Goal: Complete application form

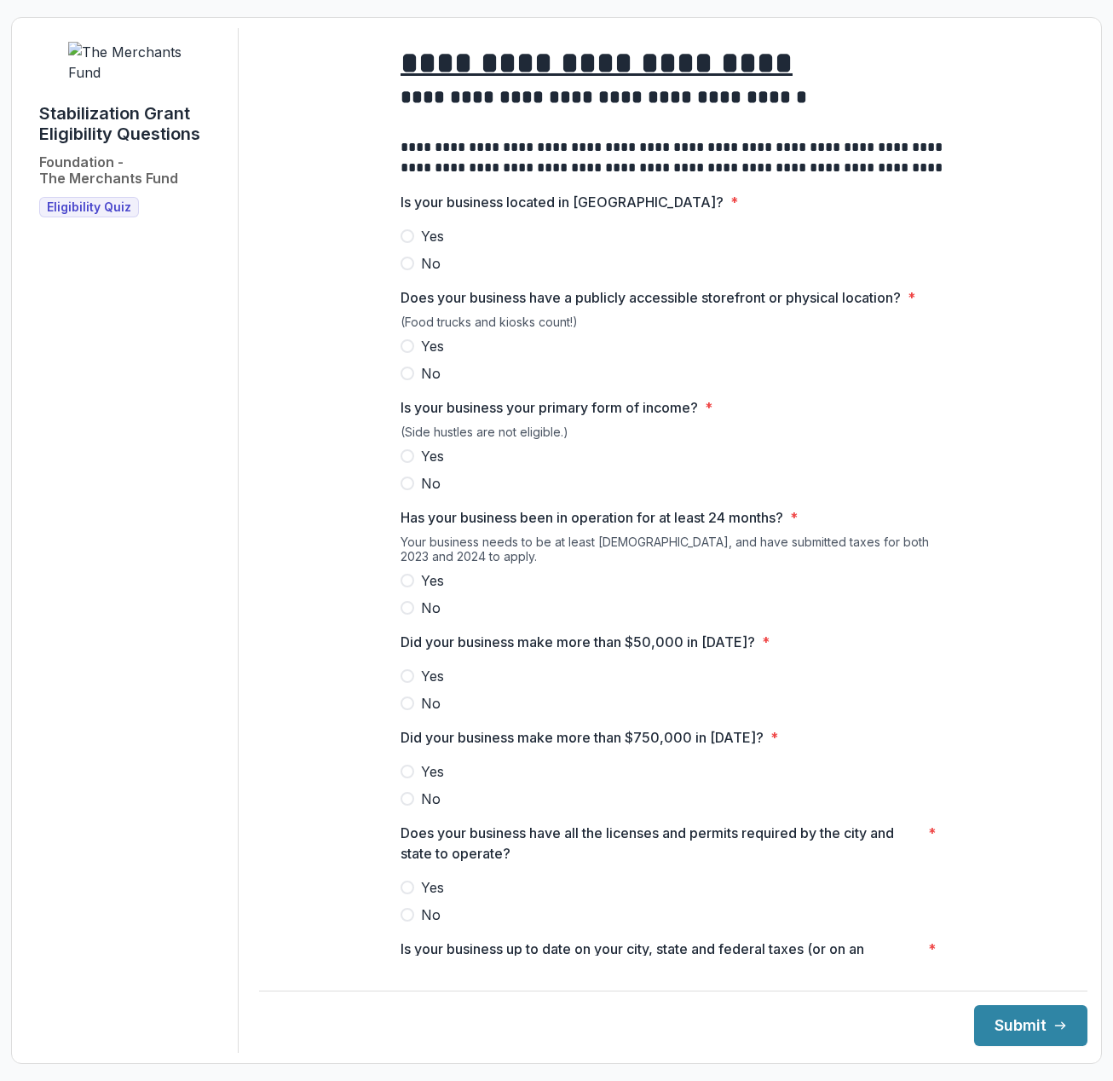
click at [406, 243] on span at bounding box center [408, 236] width 14 height 14
click at [401, 353] on span at bounding box center [408, 346] width 14 height 14
click at [411, 463] on span at bounding box center [408, 456] width 14 height 14
click at [404, 587] on span at bounding box center [408, 581] width 14 height 14
click at [404, 683] on span at bounding box center [408, 676] width 14 height 14
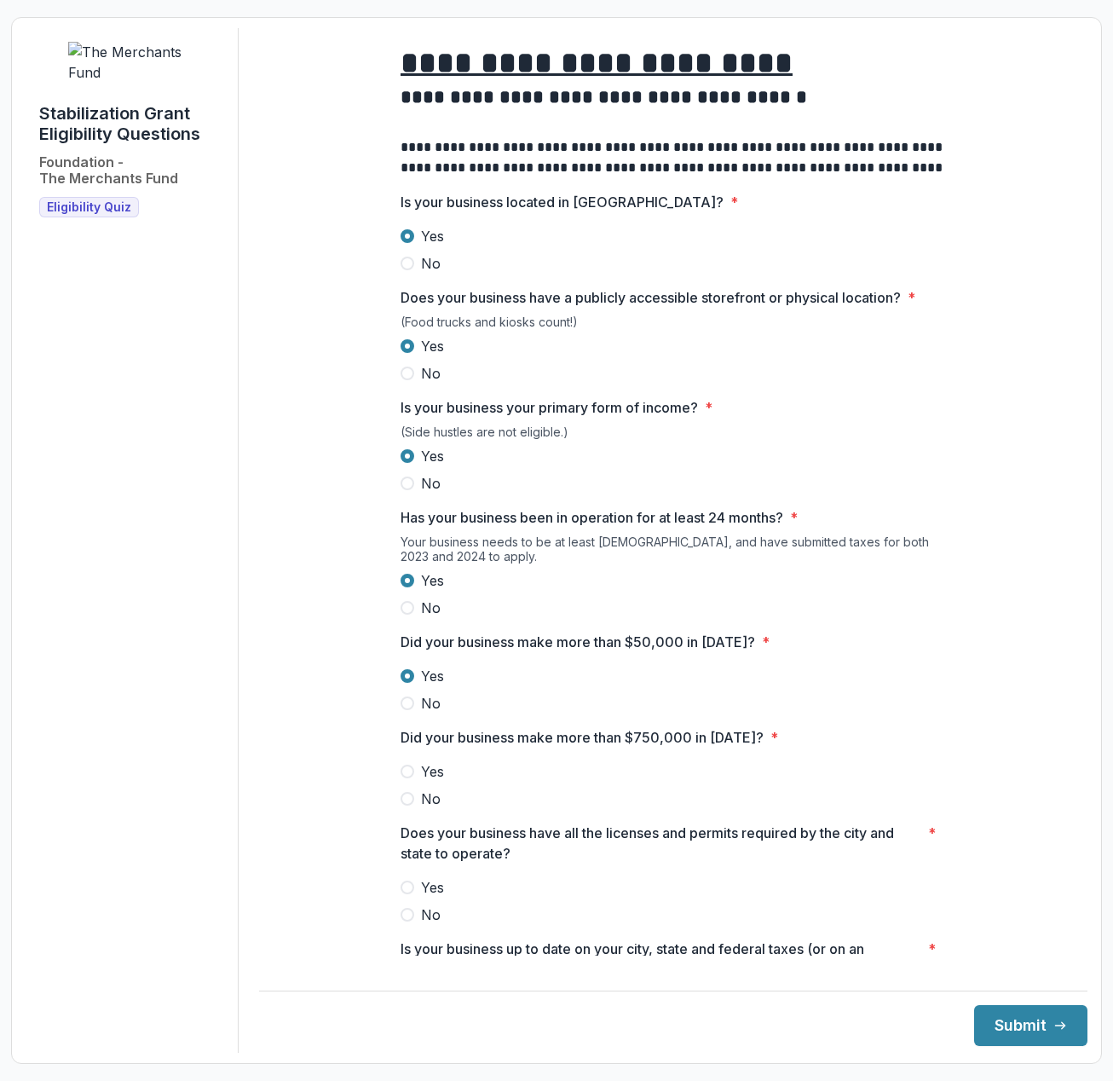
click at [409, 806] on span at bounding box center [408, 799] width 14 height 14
click at [401, 894] on span at bounding box center [408, 888] width 14 height 14
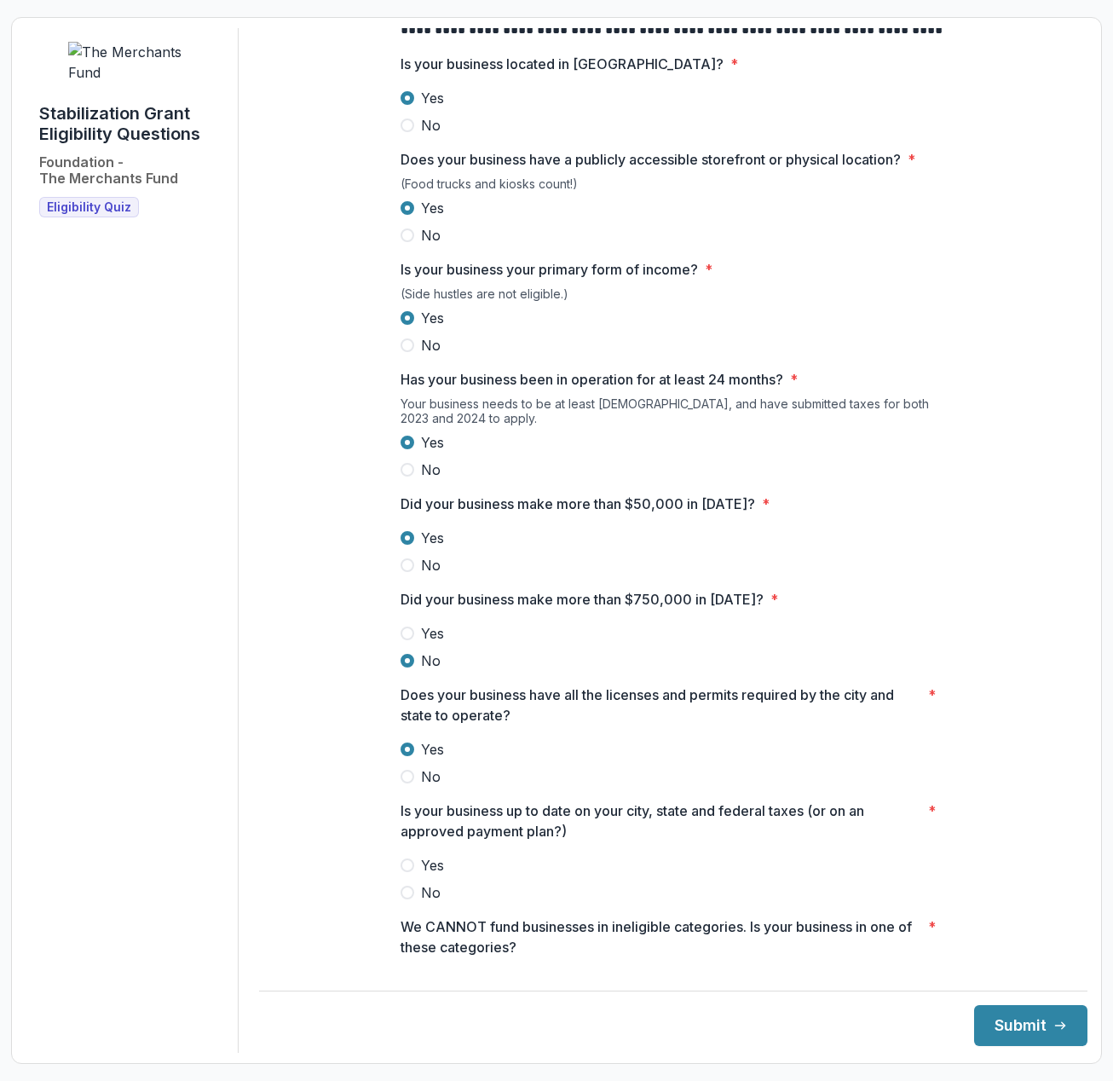
scroll to position [170, 0]
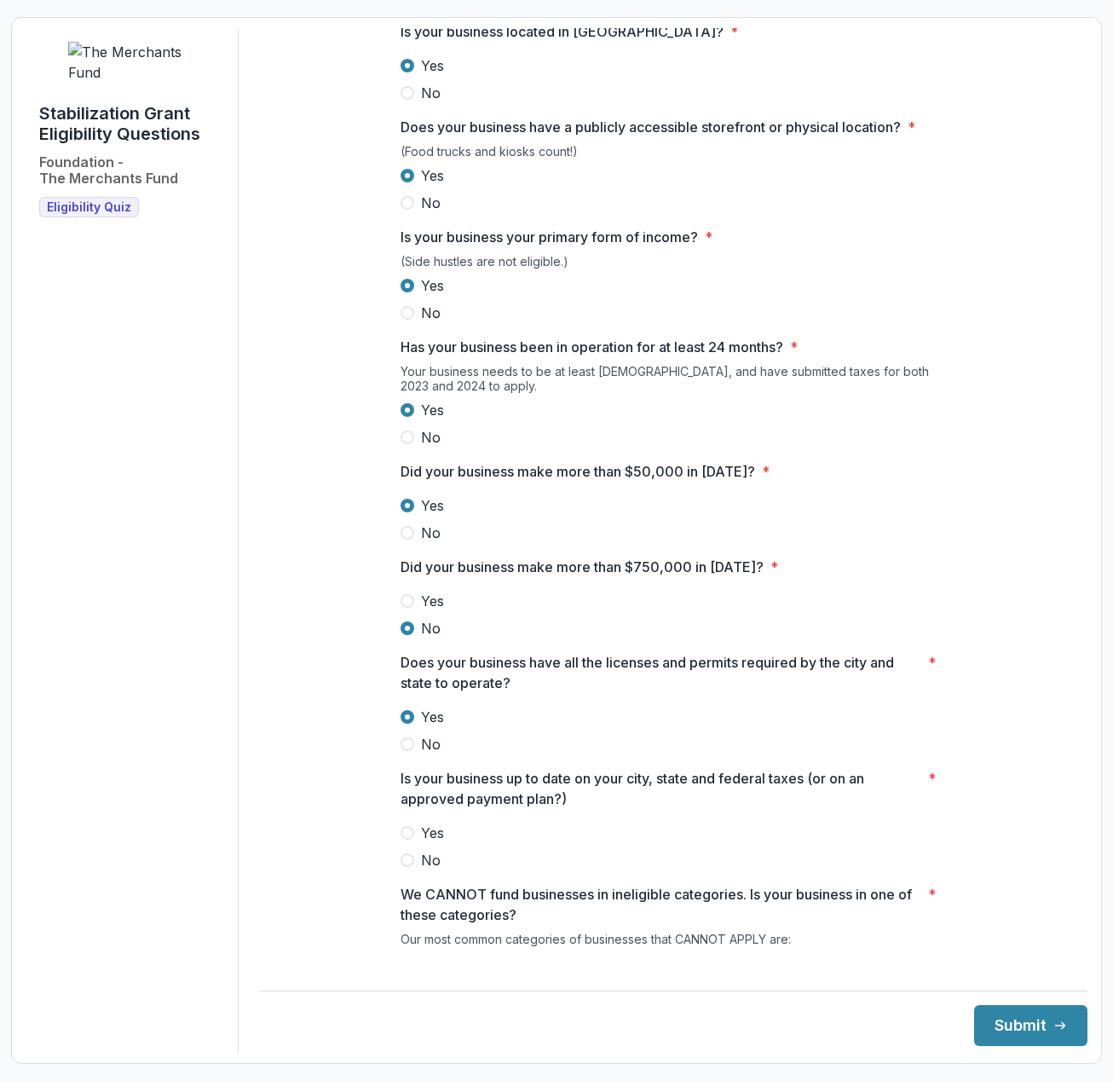
click at [403, 840] on span at bounding box center [408, 833] width 14 height 14
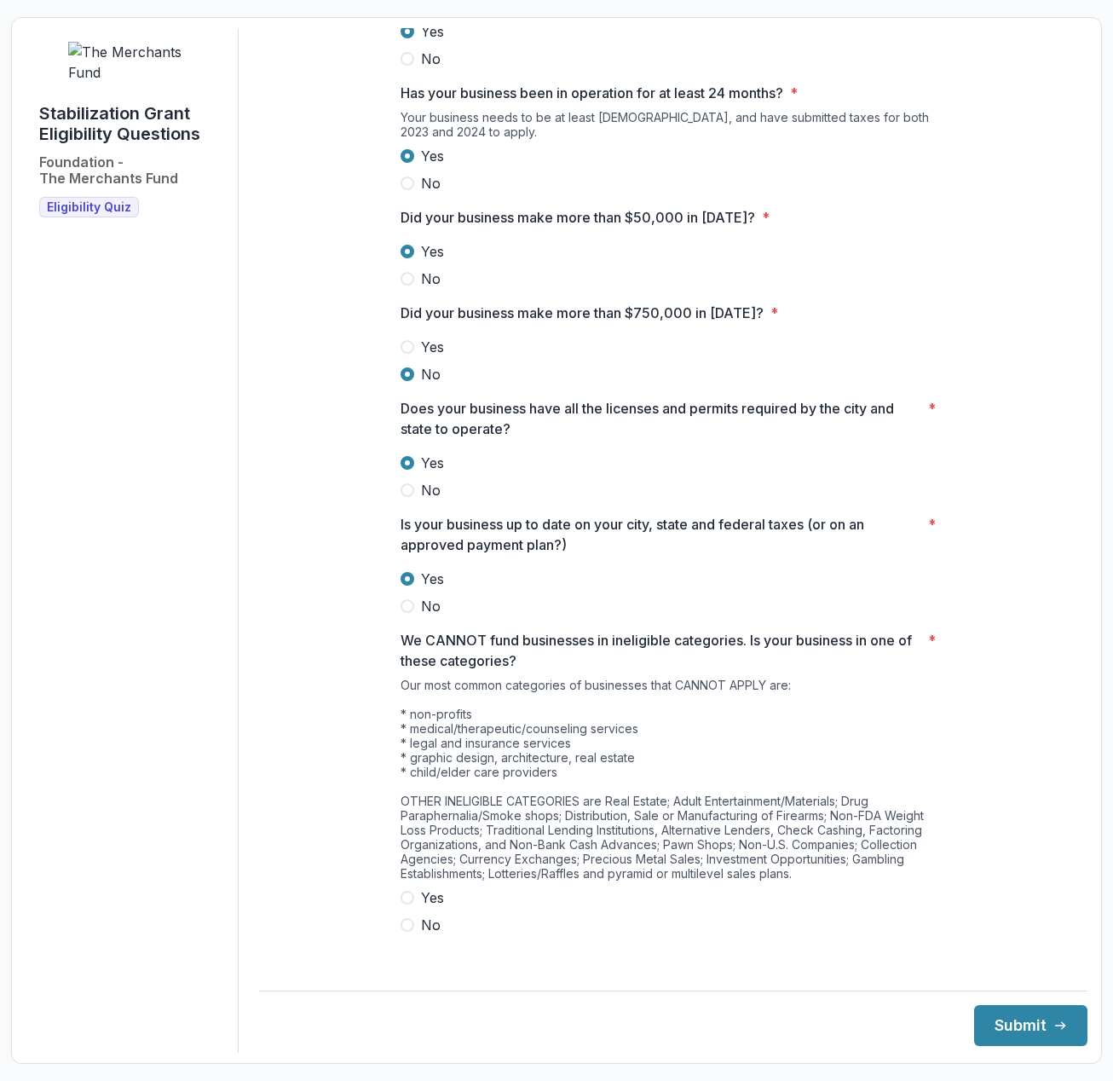
scroll to position [426, 0]
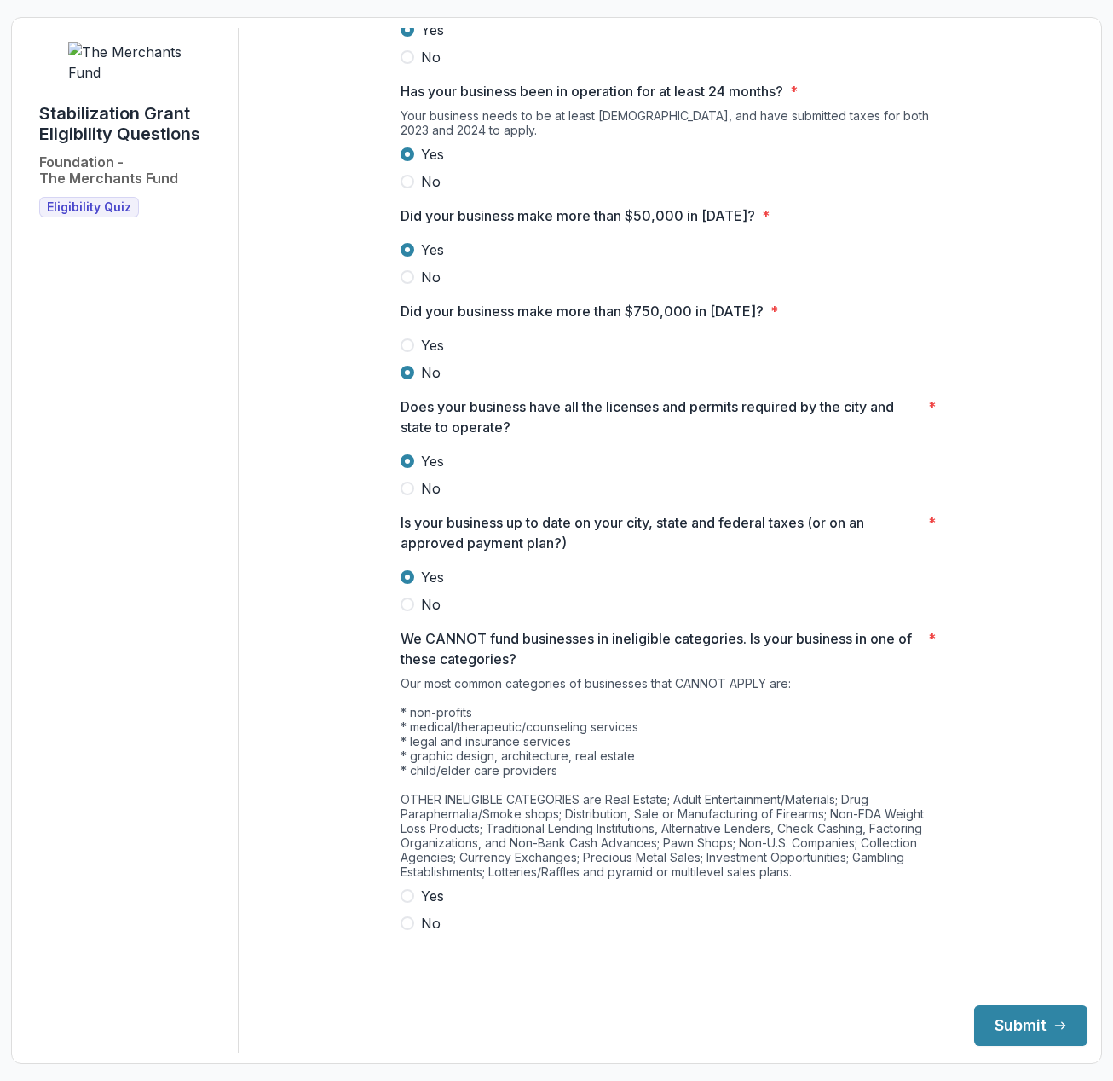
click at [401, 930] on span at bounding box center [408, 923] width 14 height 14
click at [989, 1036] on button "Submit" at bounding box center [1030, 1025] width 113 height 41
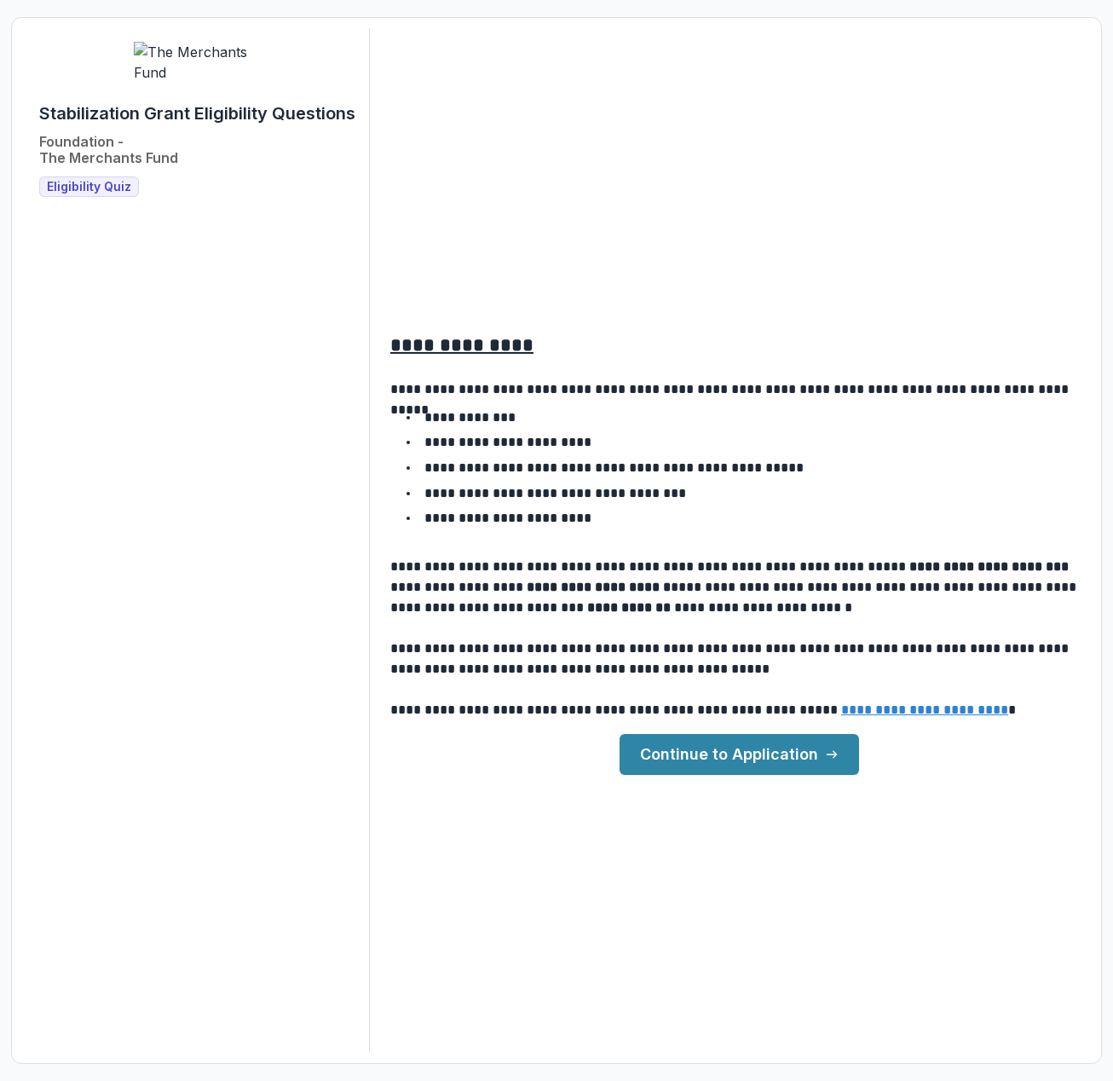
click at [710, 767] on link "Continue to Application" at bounding box center [740, 754] width 240 height 41
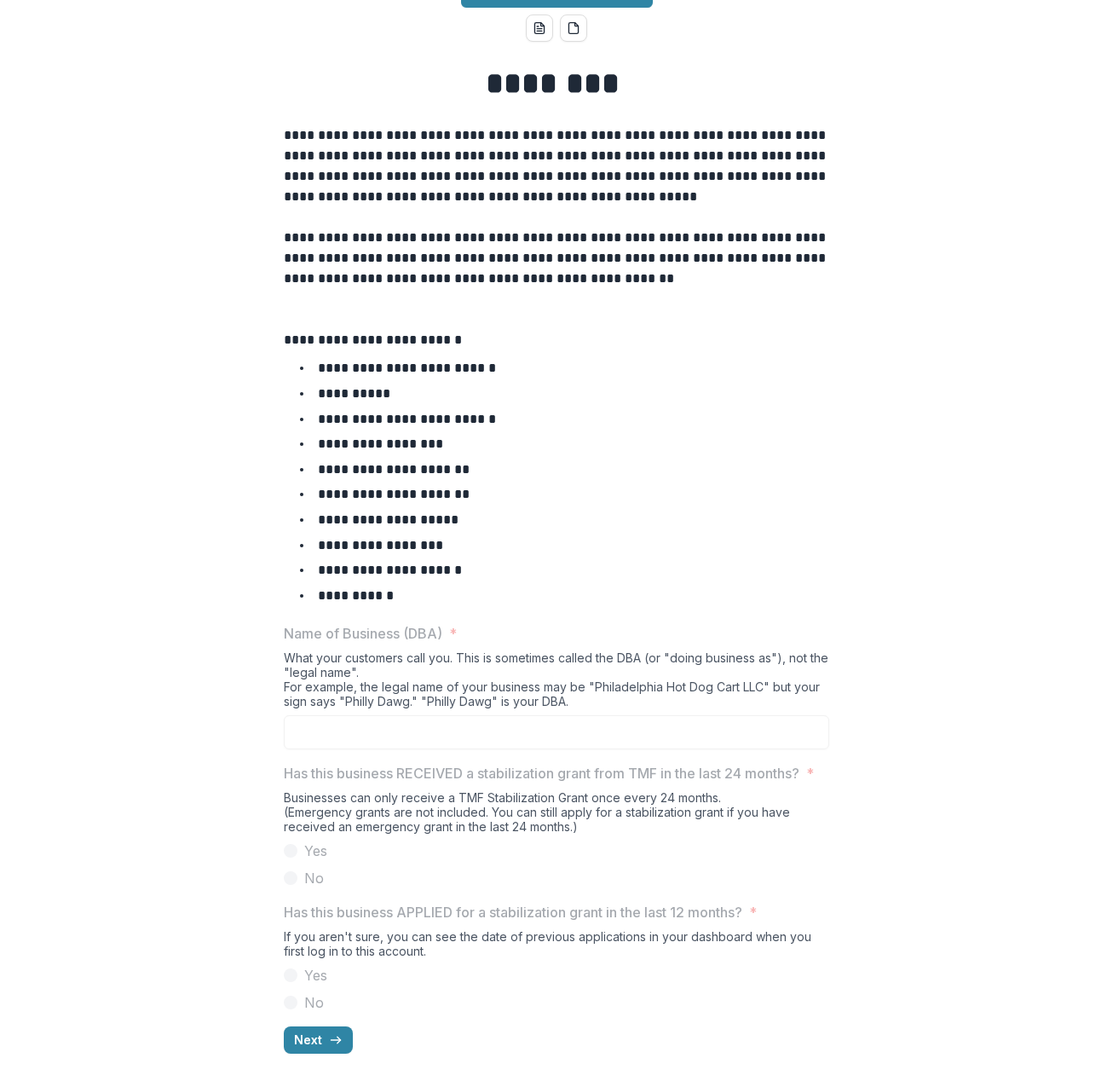
scroll to position [379, 0]
click at [324, 1037] on button "Next" at bounding box center [318, 1039] width 69 height 27
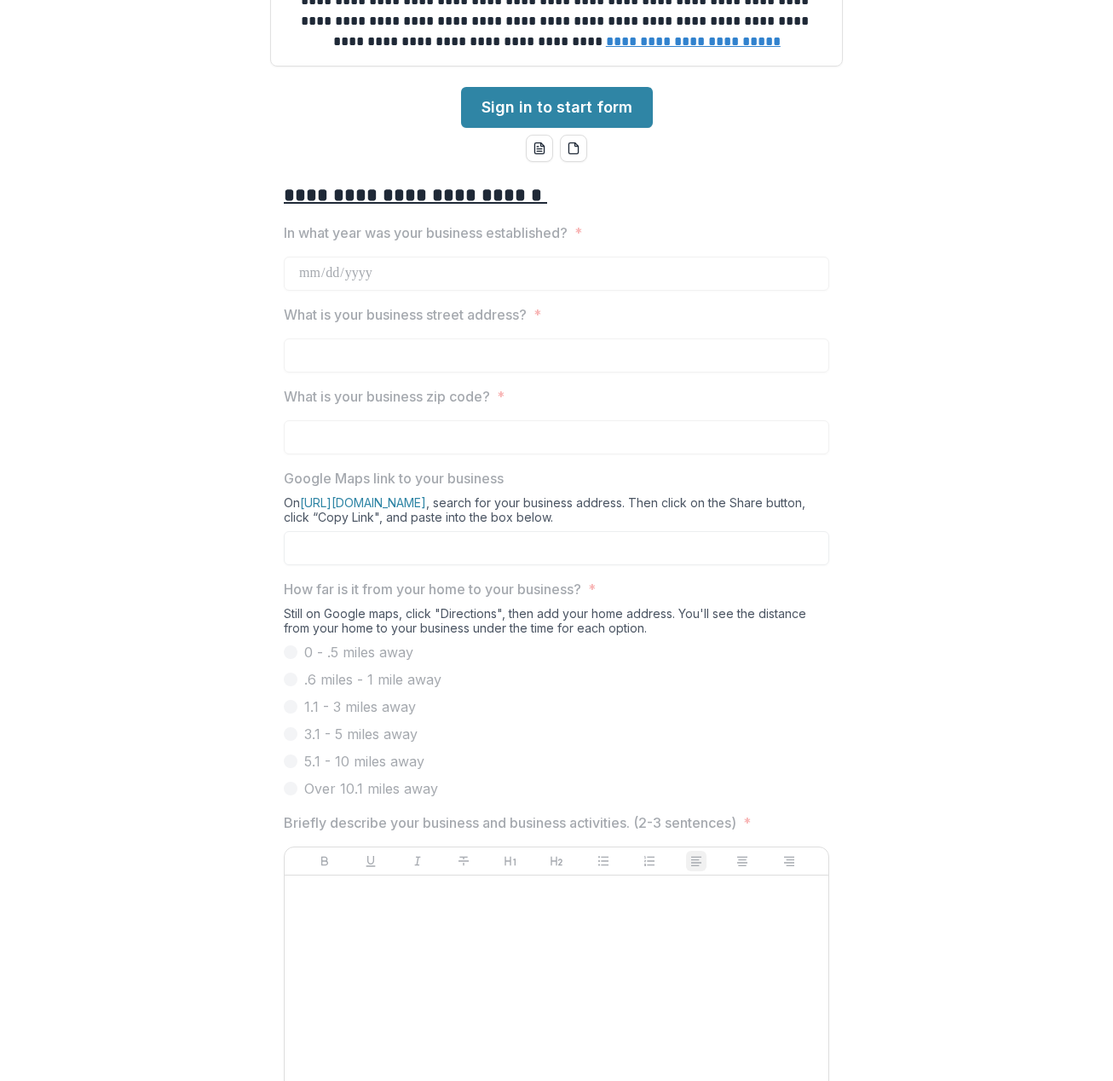
scroll to position [256, 0]
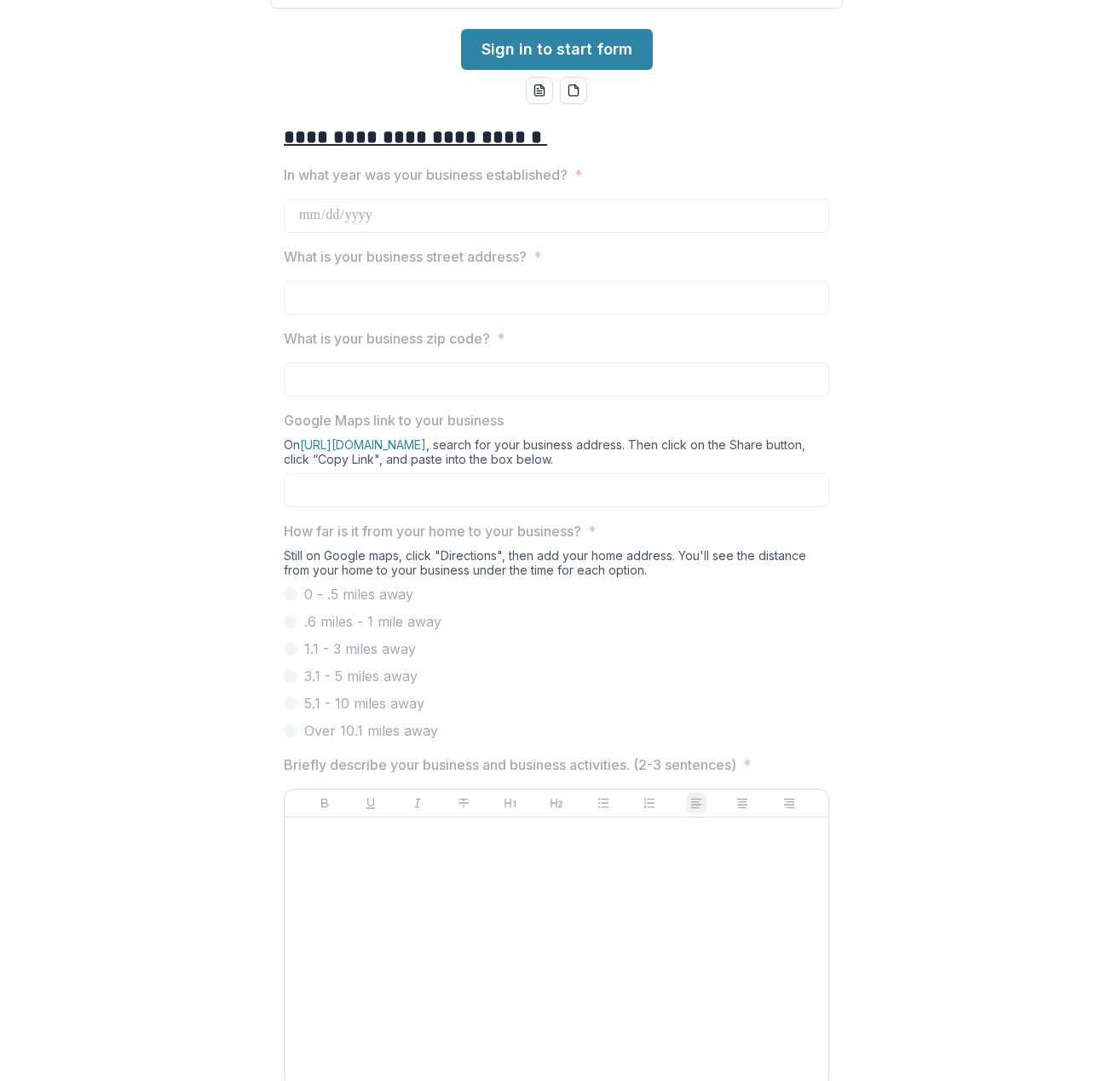
drag, startPoint x: 443, startPoint y: 577, endPoint x: 436, endPoint y: 614, distance: 37.4
click at [442, 586] on div "How far is it from your home to your business? * Still on Google maps, click "D…" at bounding box center [557, 631] width 546 height 220
click at [401, 903] on div at bounding box center [557, 952] width 530 height 256
click at [401, 905] on div at bounding box center [557, 952] width 530 height 256
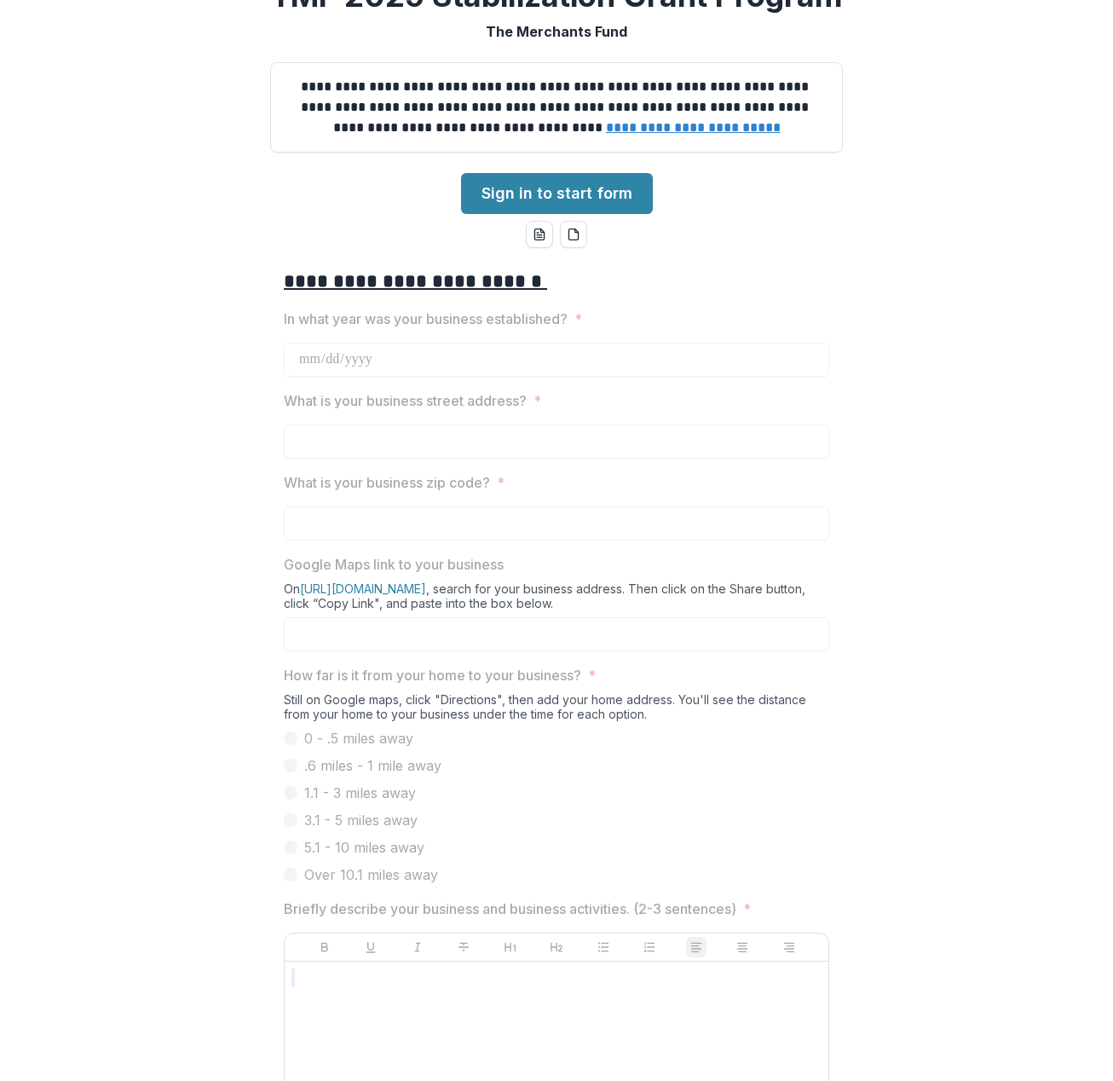
scroll to position [0, 0]
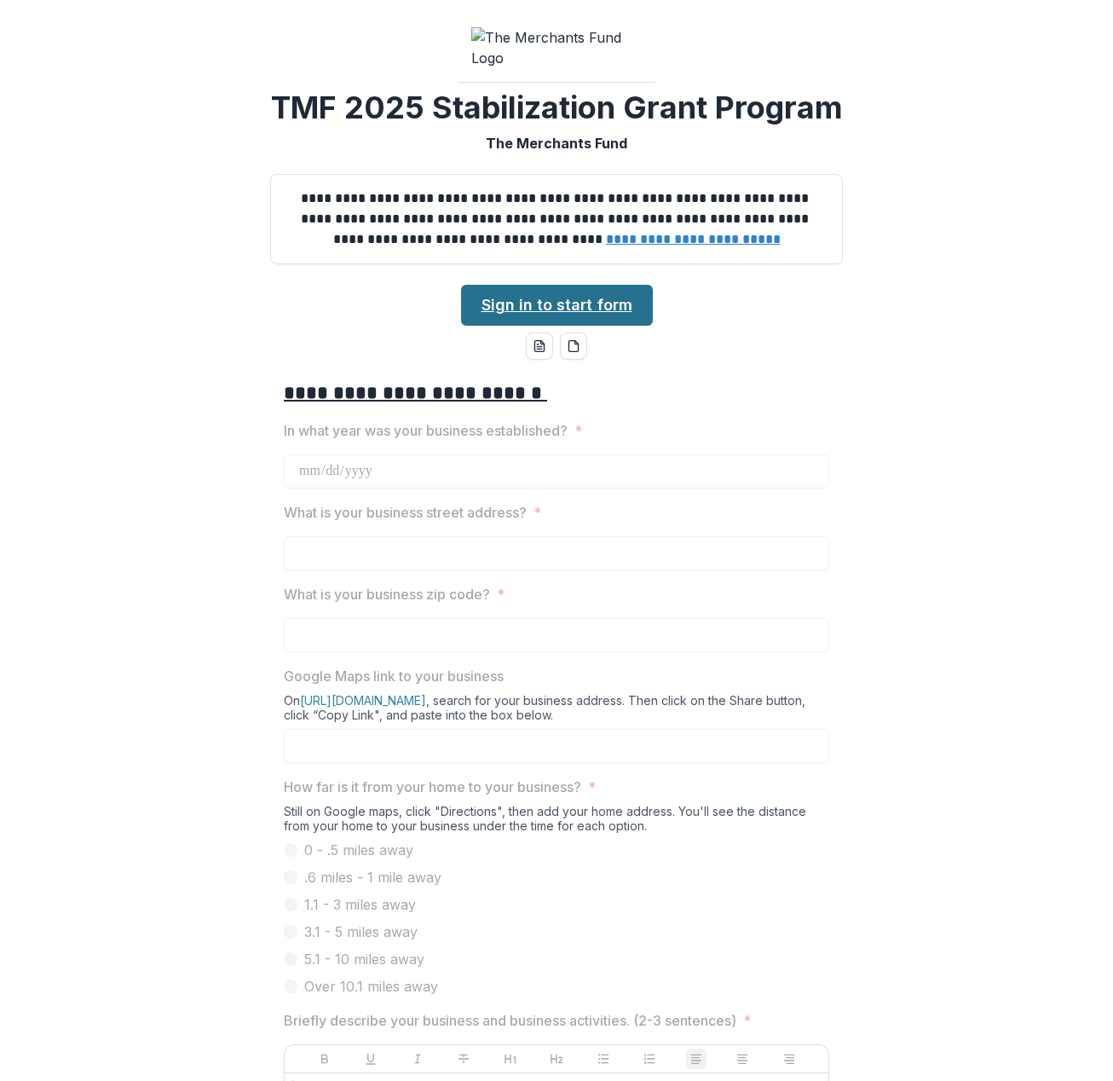
click at [609, 326] on link "Sign in to start form" at bounding box center [557, 305] width 192 height 41
